Goal: Find specific page/section: Find specific page/section

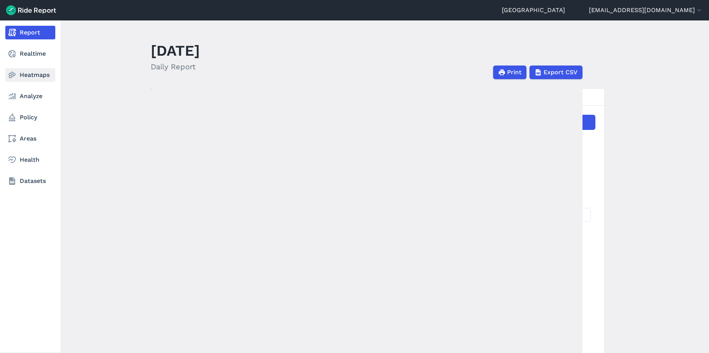
click at [33, 75] on link "Heatmaps" at bounding box center [30, 75] width 50 height 14
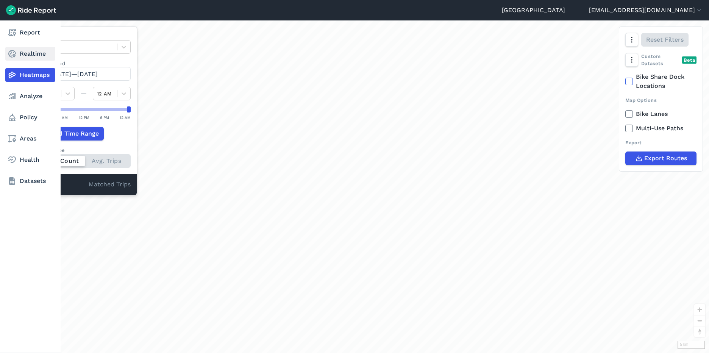
click at [33, 51] on link "Realtime" at bounding box center [30, 54] width 50 height 14
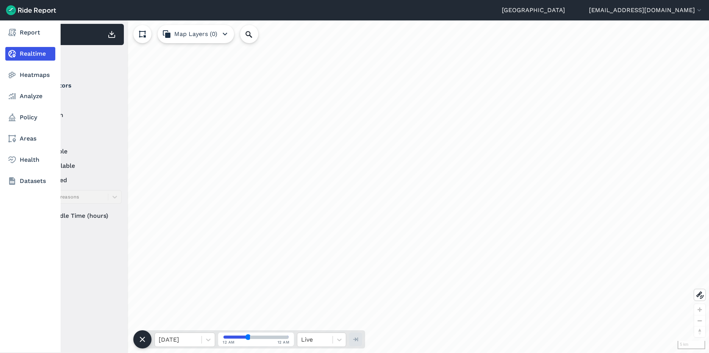
click at [33, 51] on link "Realtime" at bounding box center [30, 54] width 50 height 14
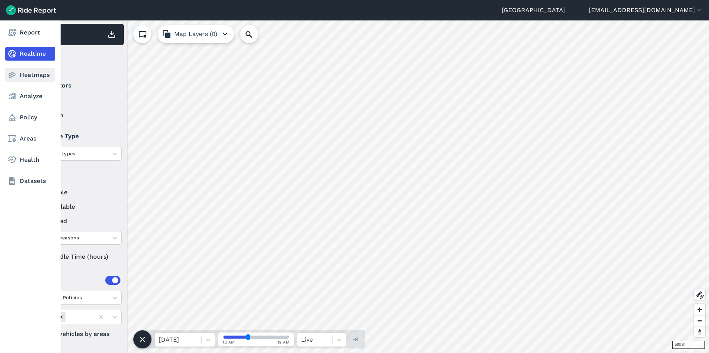
click at [20, 72] on link "Heatmaps" at bounding box center [30, 75] width 50 height 14
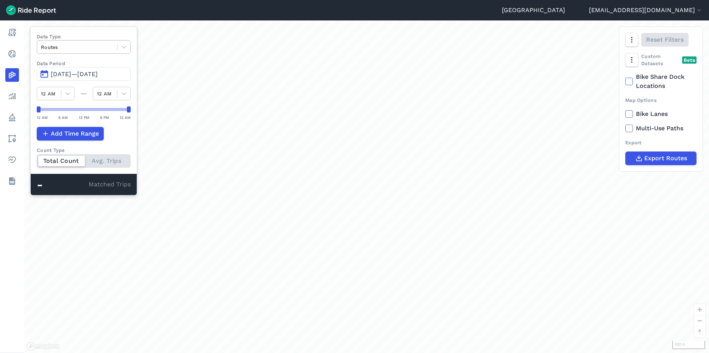
click at [131, 50] on div "Routes" at bounding box center [84, 47] width 94 height 14
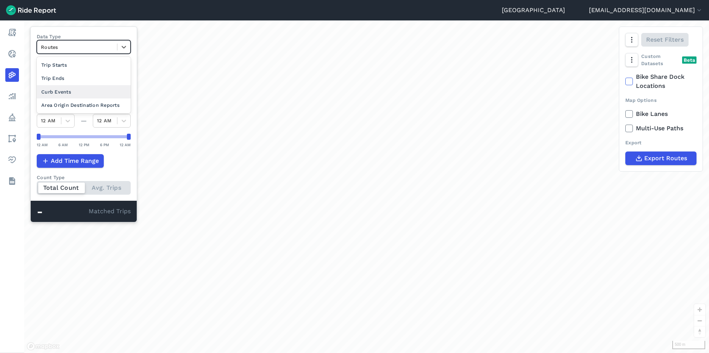
click at [74, 89] on div "Curb Events" at bounding box center [84, 91] width 94 height 13
